Goal: Register for event/course

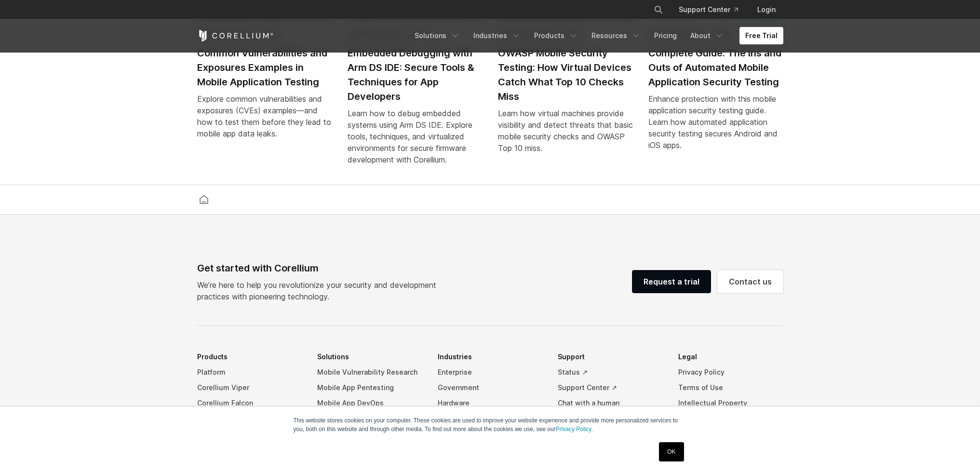
scroll to position [1768, 0]
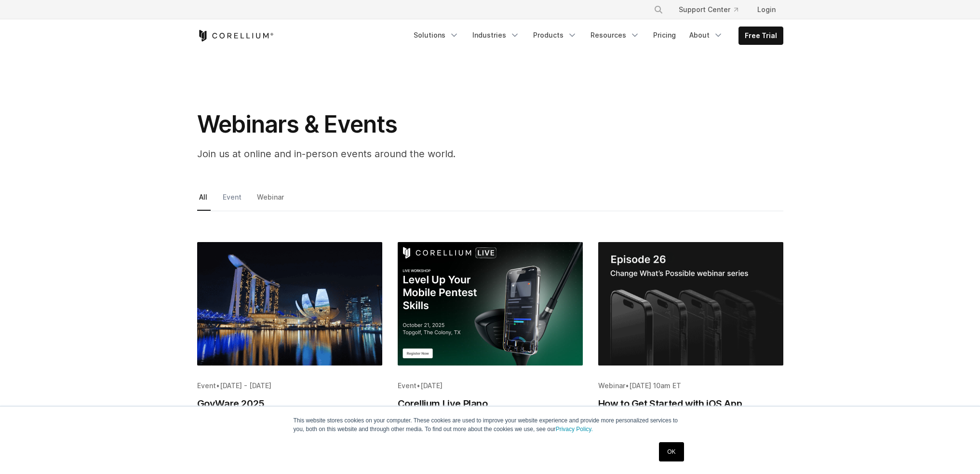
click at [232, 200] on link "Event" at bounding box center [233, 200] width 24 height 20
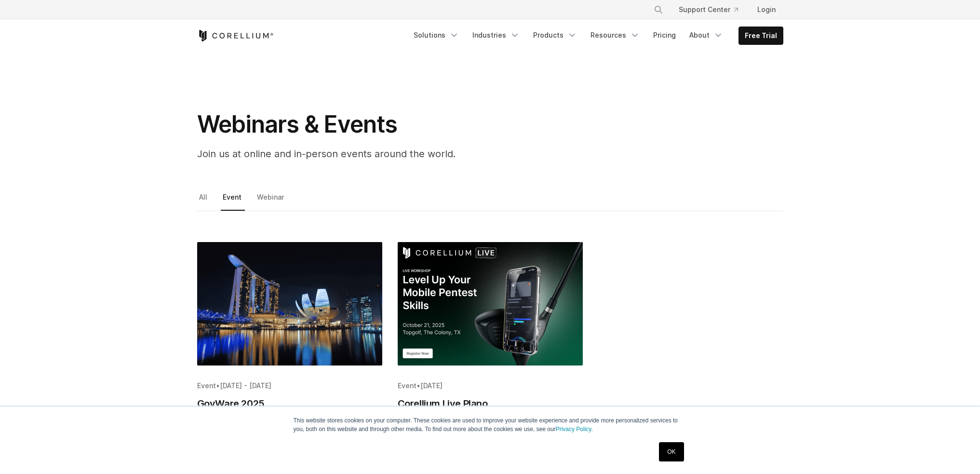
click at [269, 381] on span "[DATE] - [DATE]" at bounding box center [246, 385] width 52 height 8
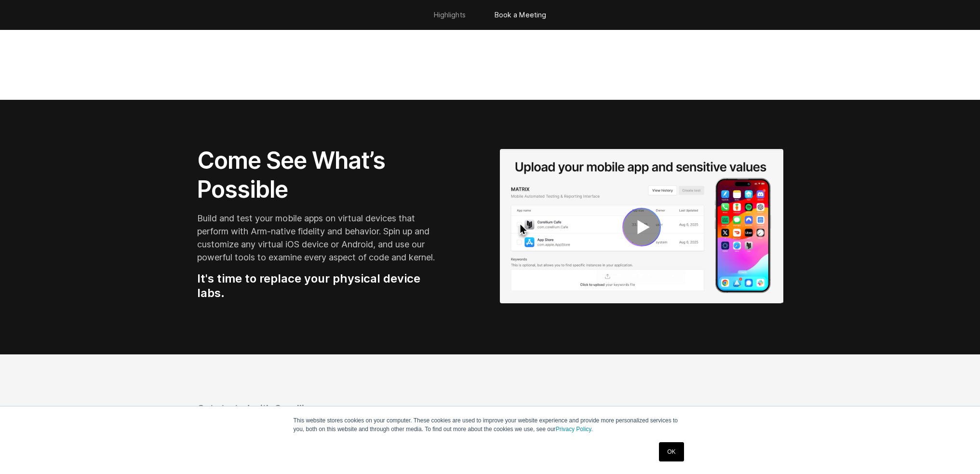
scroll to position [1138, 0]
